Goal: Find specific page/section: Find specific page/section

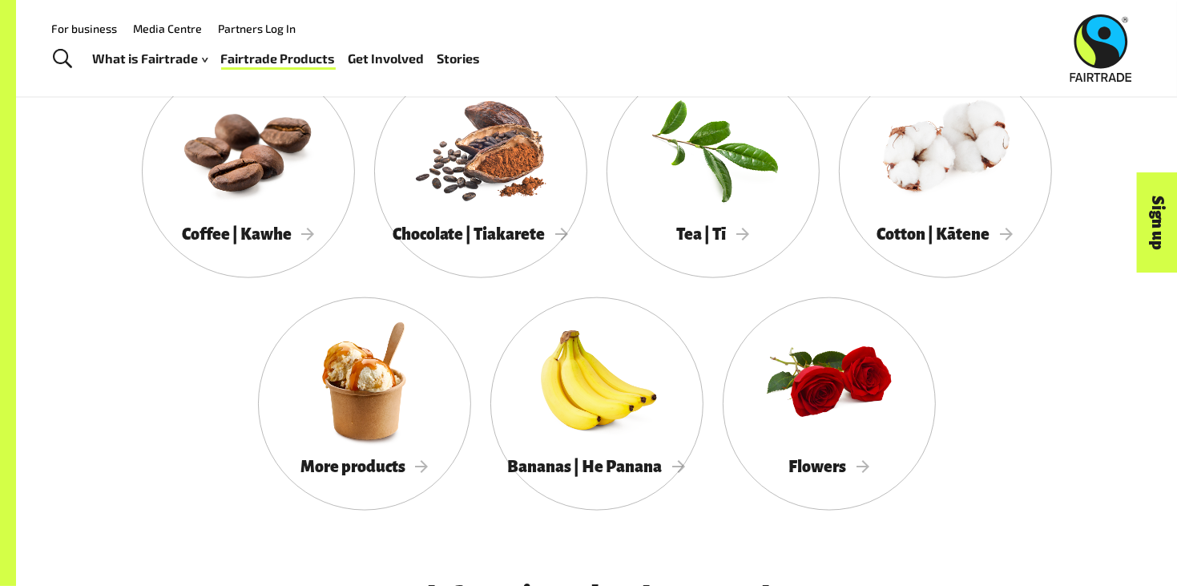
scroll to position [1469, 0]
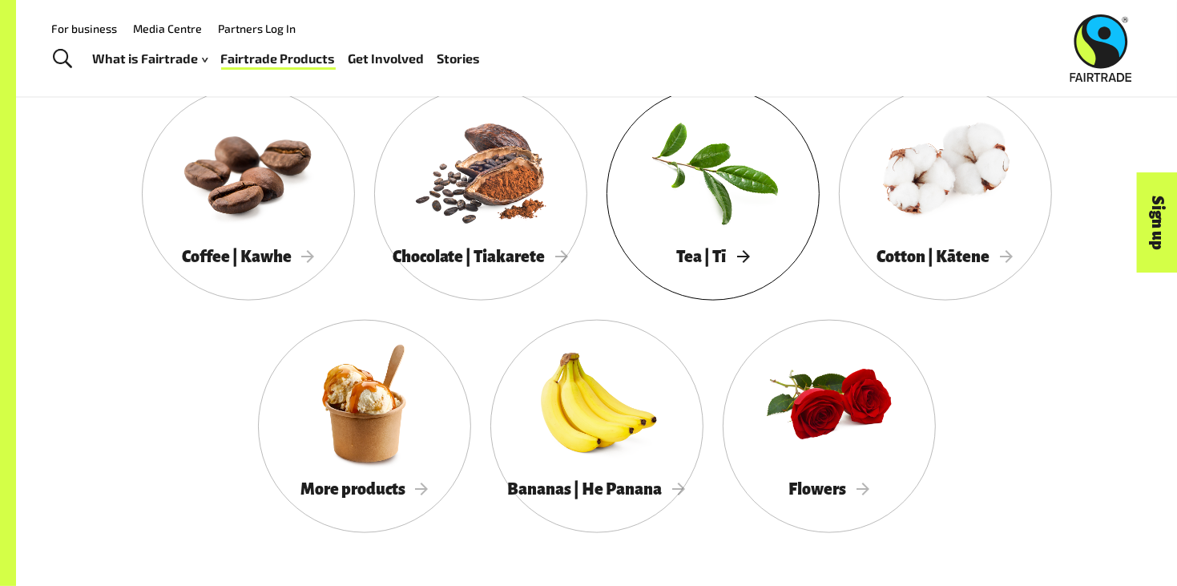
click at [698, 191] on div at bounding box center [712, 171] width 213 height 139
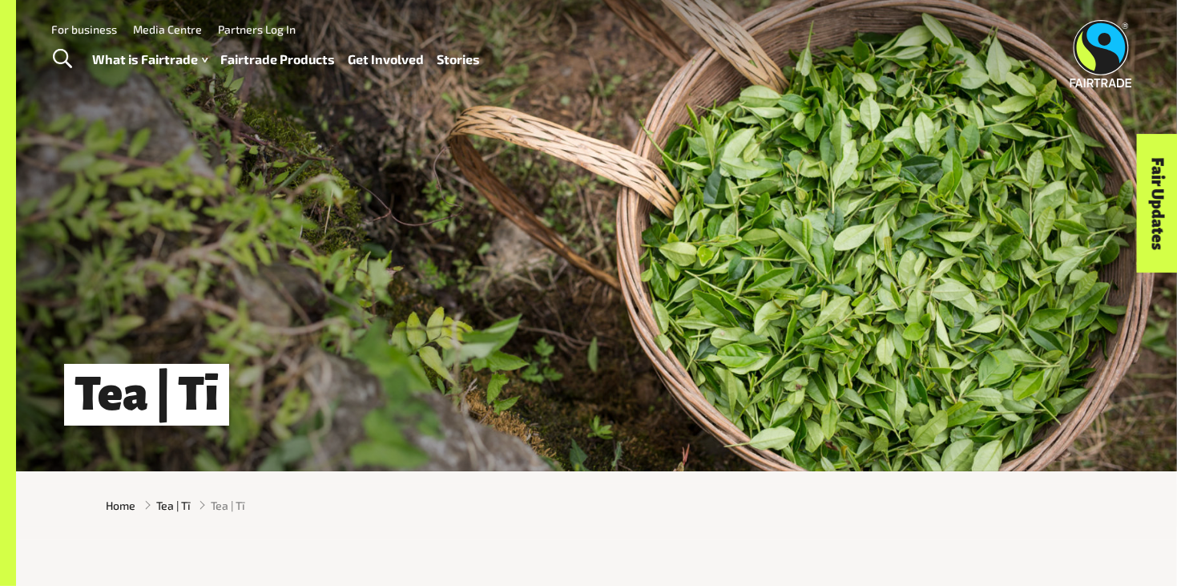
drag, startPoint x: 783, startPoint y: 139, endPoint x: 940, endPoint y: 262, distance: 199.2
click at [940, 262] on div "Tea | Tī" at bounding box center [596, 235] width 1161 height 471
click at [642, 302] on div "Tea | Tī" at bounding box center [596, 235] width 1161 height 471
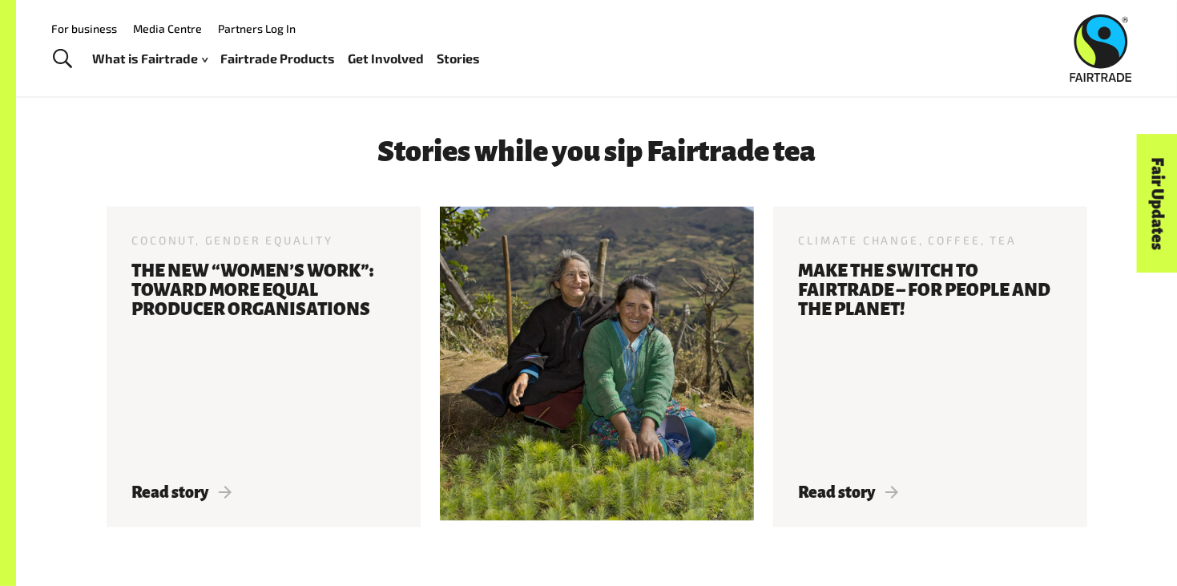
scroll to position [2092, 0]
